Goal: Task Accomplishment & Management: Complete application form

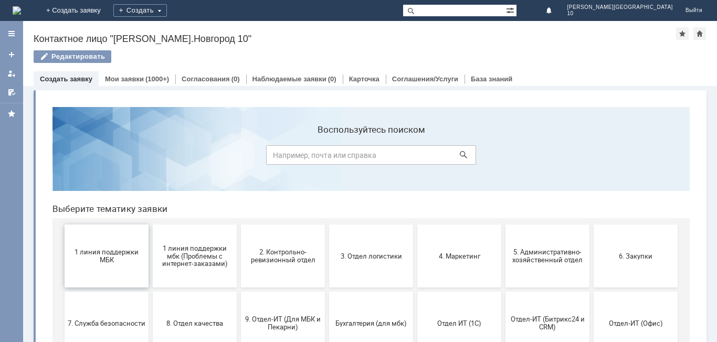
click at [115, 257] on span "1 линия поддержки МБК" at bounding box center [107, 256] width 78 height 16
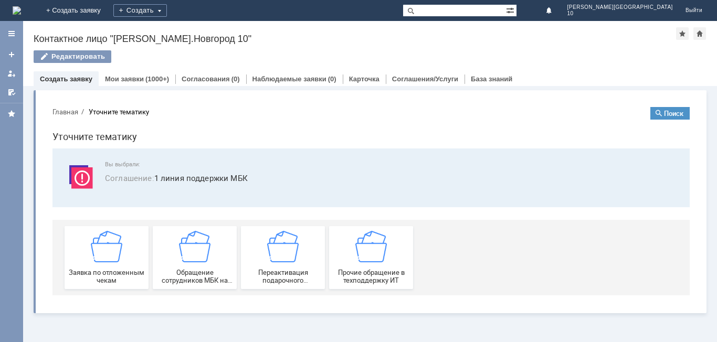
click at [119, 259] on img at bounding box center [107, 247] width 32 height 32
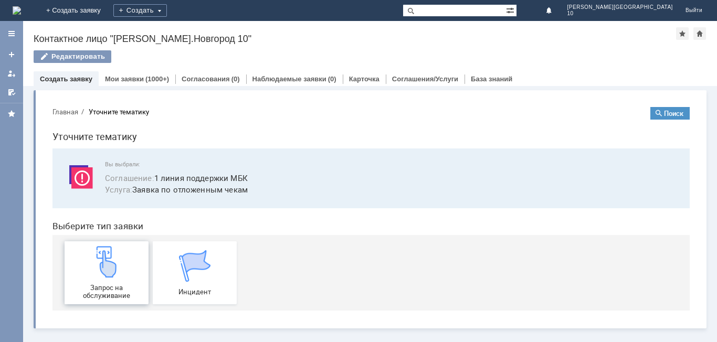
click at [123, 261] on div "Запрос на обслуживание" at bounding box center [107, 273] width 78 height 54
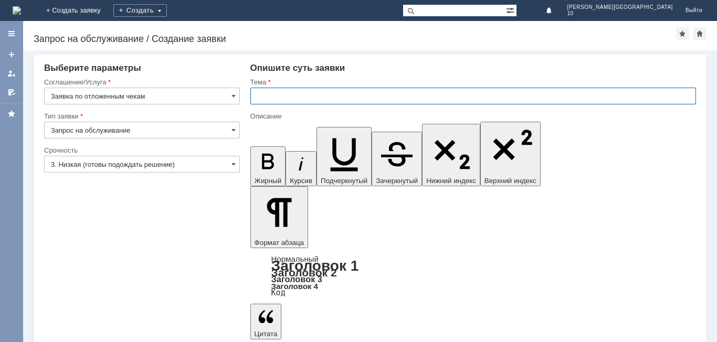
click at [285, 102] on input "text" at bounding box center [474, 96] width 446 height 17
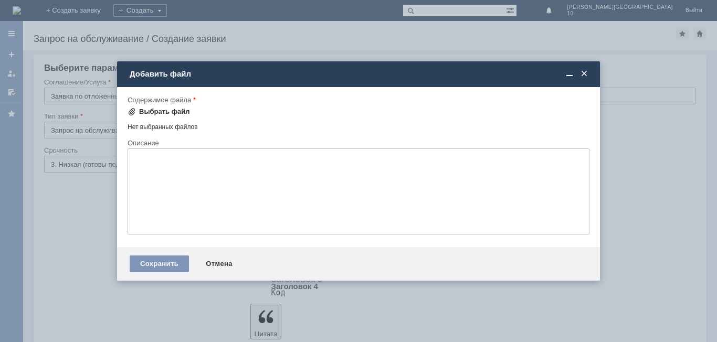
click at [171, 112] on div "Выбрать файл" at bounding box center [164, 112] width 51 height 8
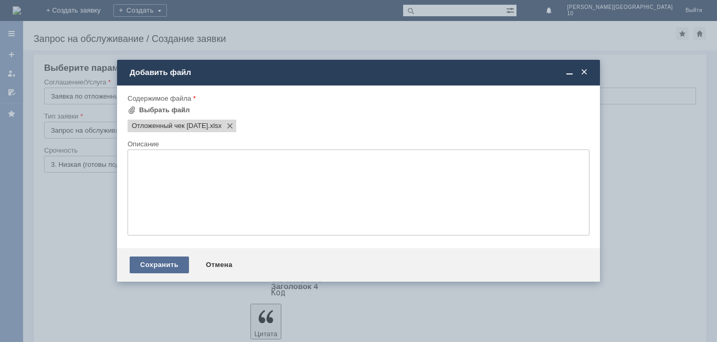
click at [171, 268] on div "Сохранить" at bounding box center [159, 265] width 59 height 17
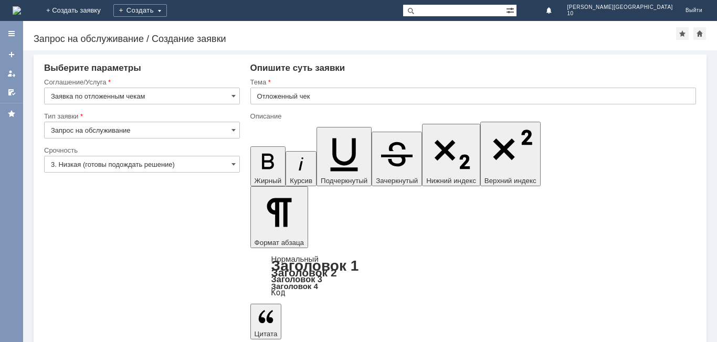
click at [321, 96] on input "Отложенный чек" at bounding box center [474, 96] width 446 height 17
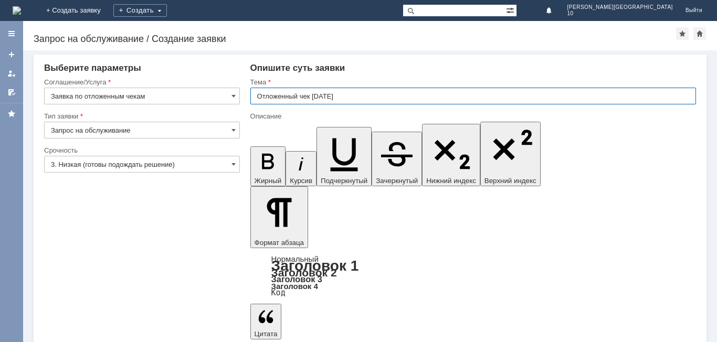
type input "Отложенный чек [DATE]"
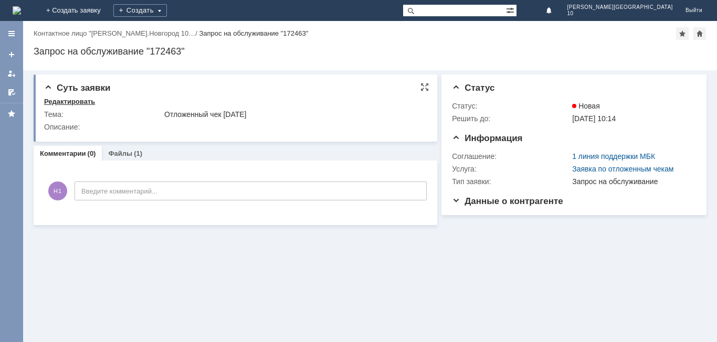
click at [71, 100] on div "Редактировать" at bounding box center [69, 102] width 51 height 8
